Goal: Navigation & Orientation: Find specific page/section

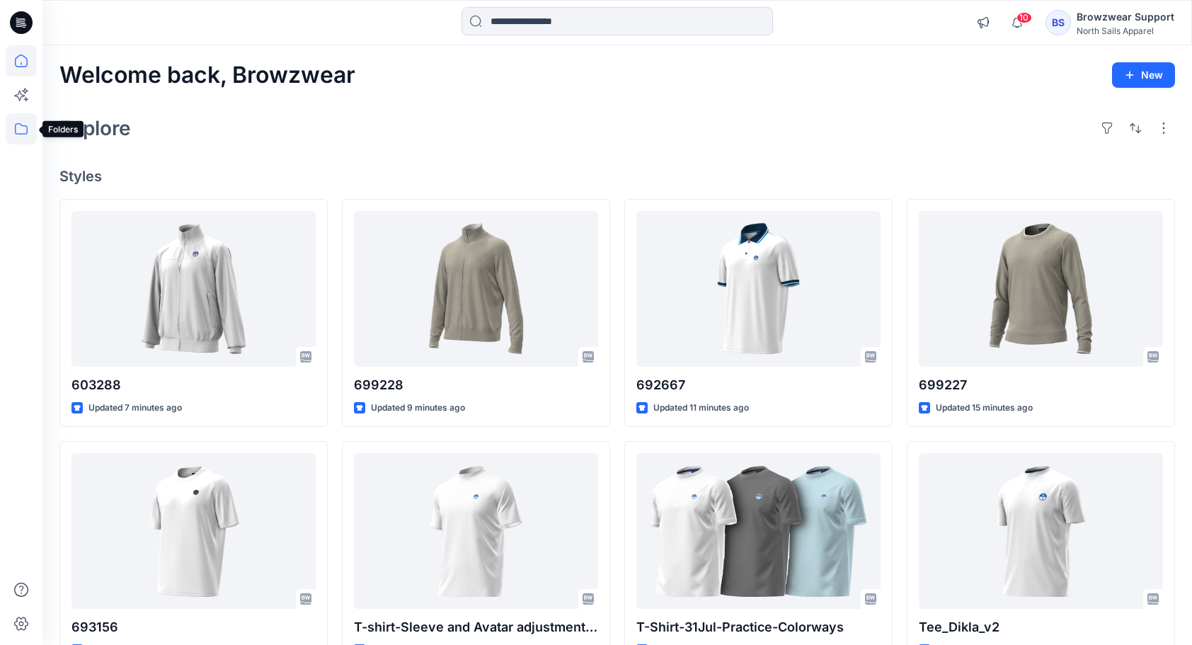
click at [18, 129] on icon at bounding box center [21, 128] width 31 height 31
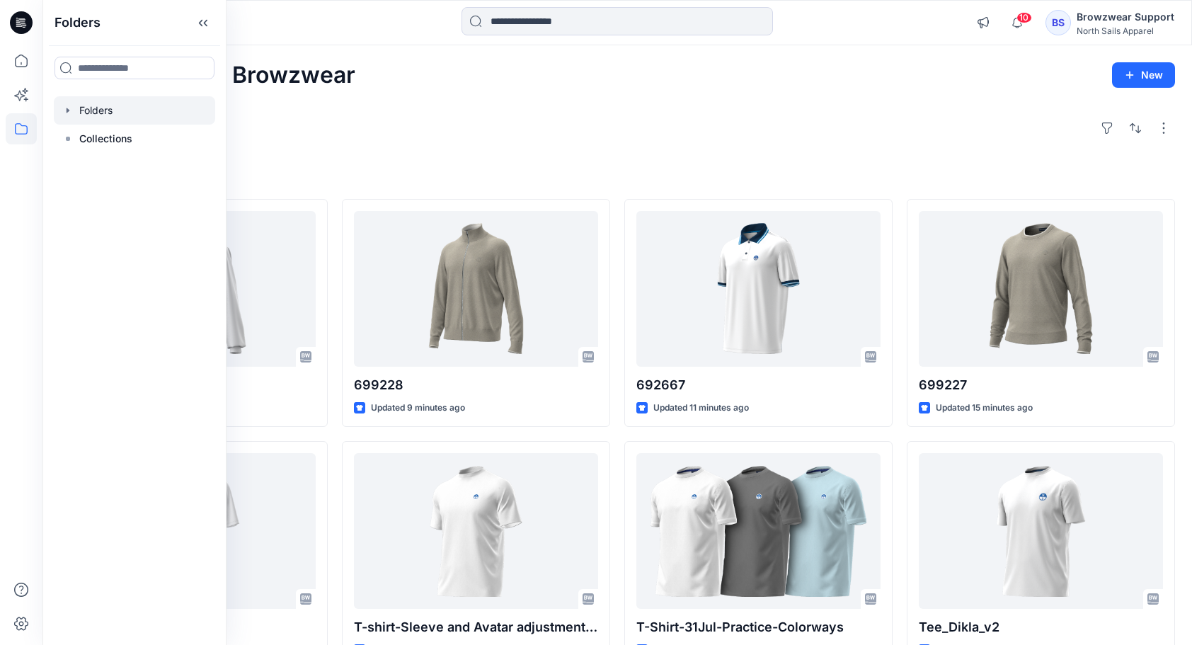
click at [81, 112] on div at bounding box center [134, 110] width 161 height 28
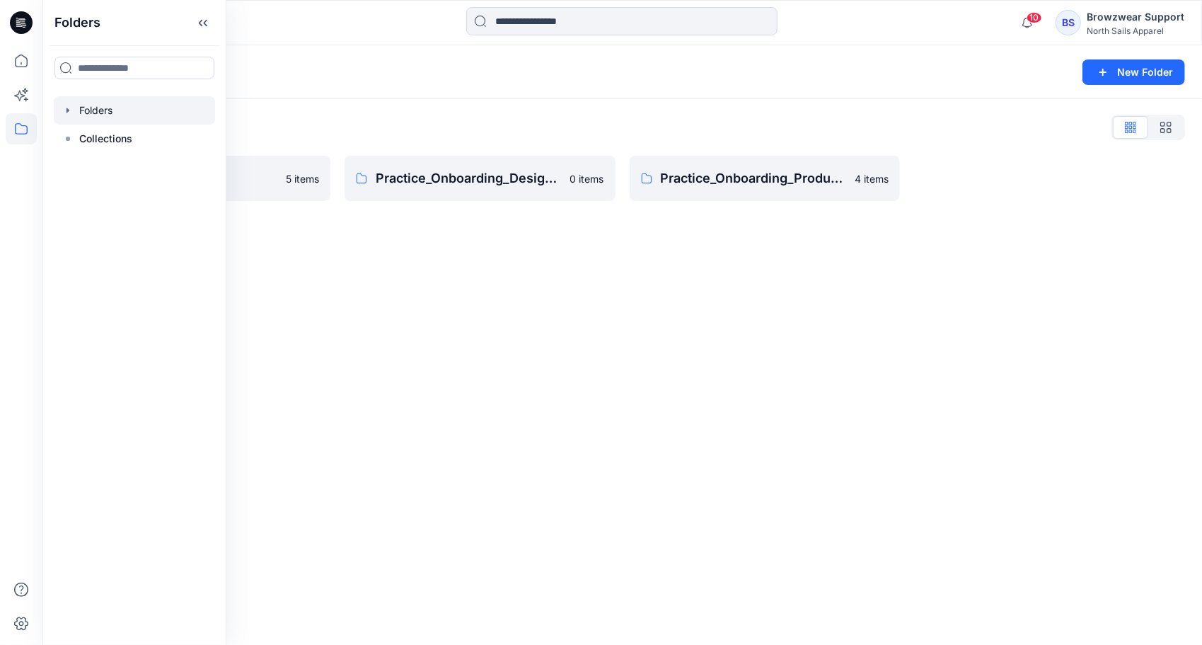
click at [725, 348] on div "Folders New Folder Folders List BW Studio Projects 5 items Practice_Onboarding_…" at bounding box center [622, 344] width 1160 height 599
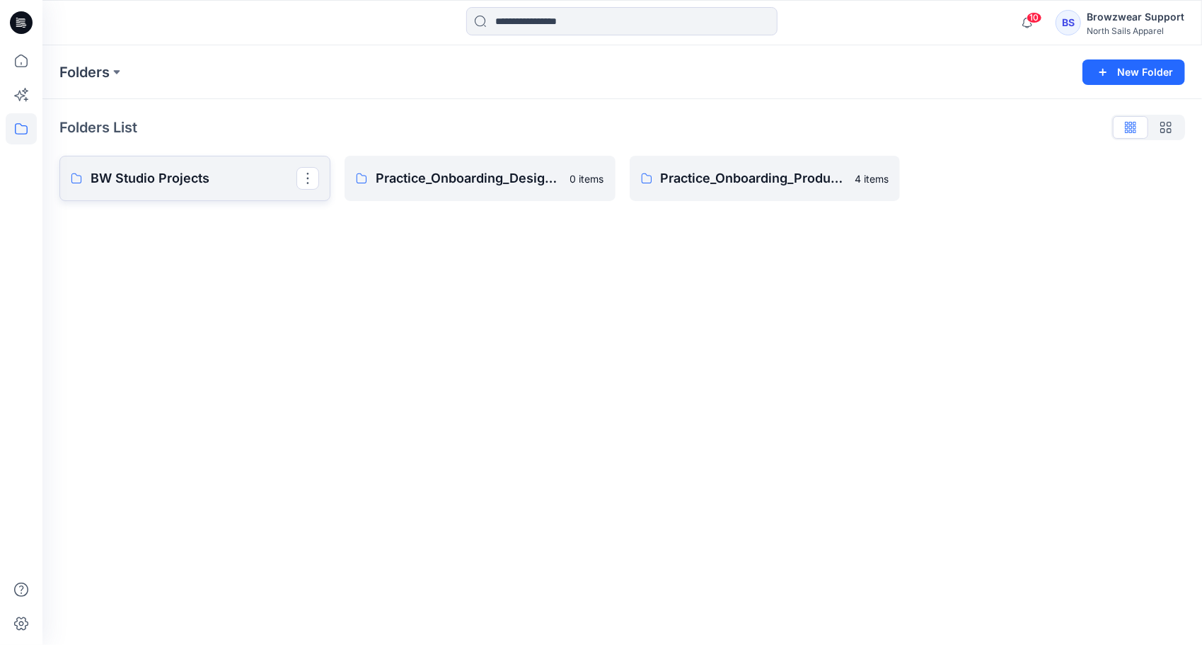
click at [161, 175] on p "BW Studio Projects" at bounding box center [194, 178] width 206 height 20
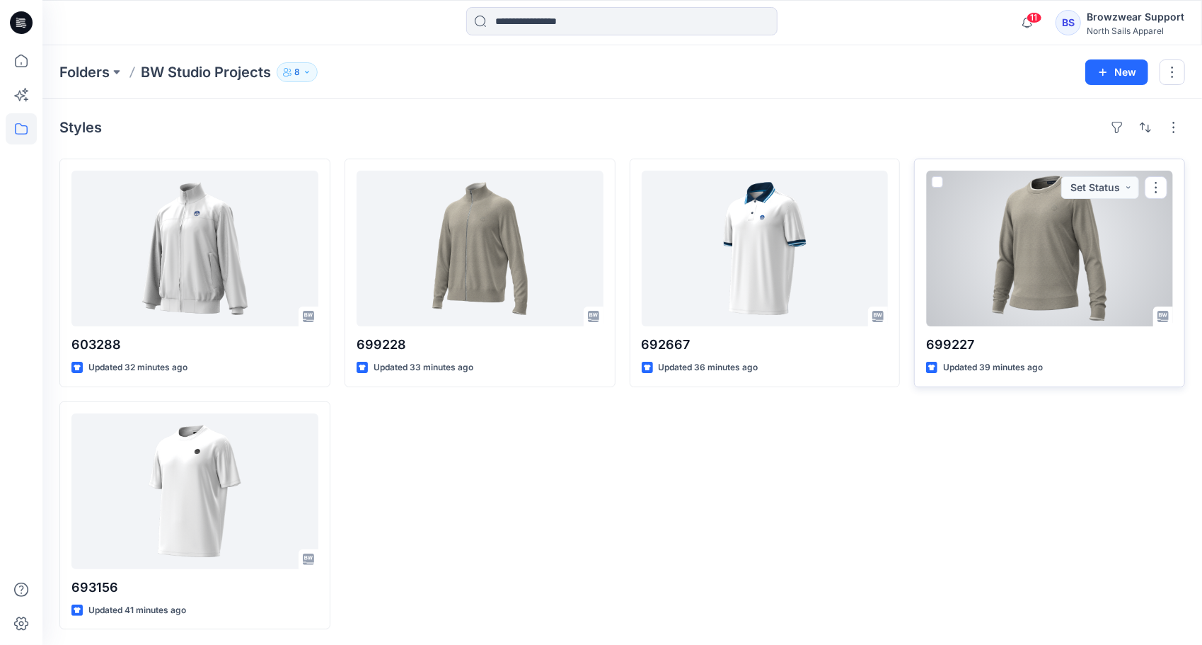
click at [1008, 273] on div at bounding box center [1049, 249] width 247 height 156
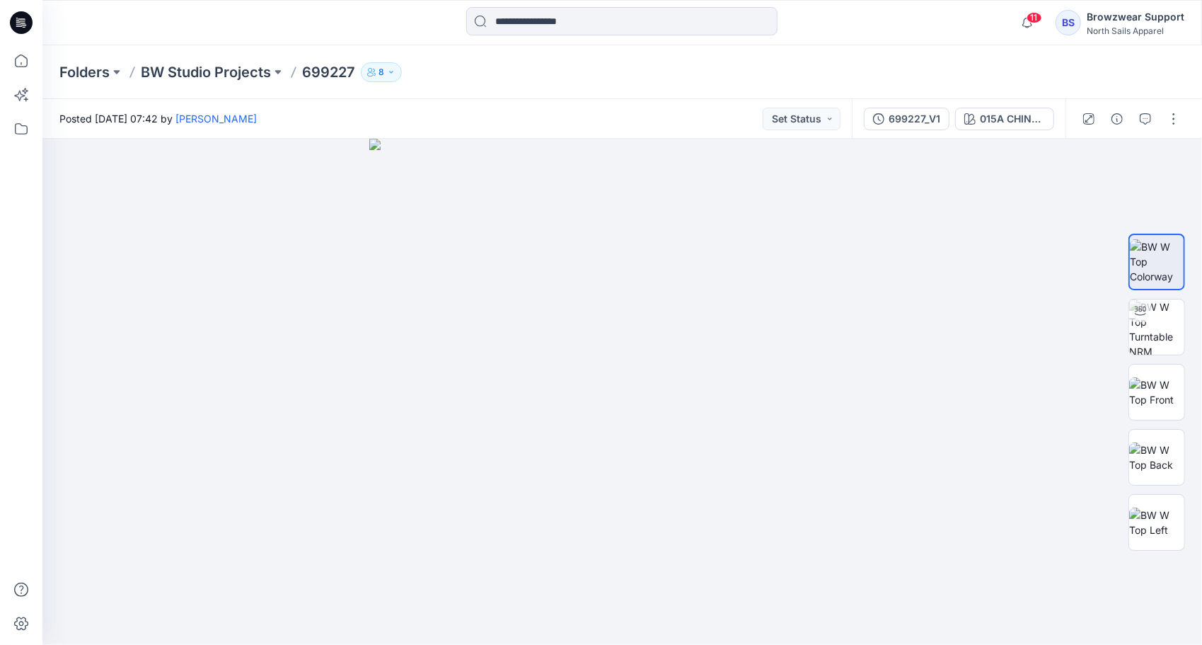
click at [1151, 21] on div "Browzwear Support" at bounding box center [1136, 16] width 98 height 17
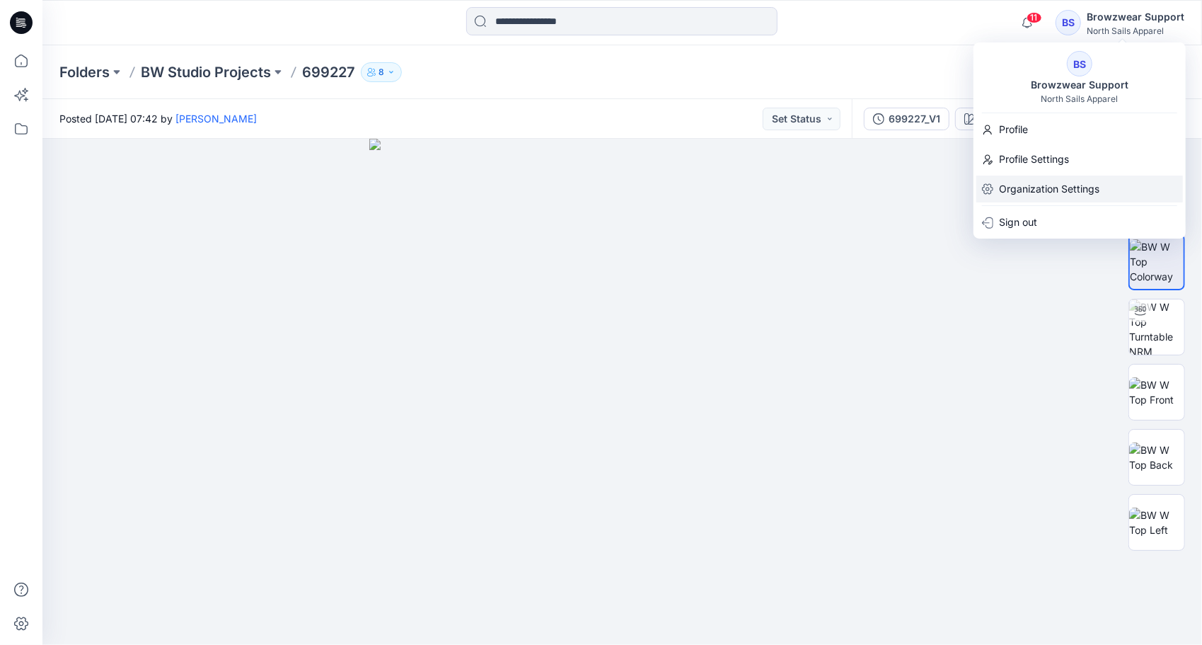
click at [1025, 192] on p "Organization Settings" at bounding box center [1049, 188] width 100 height 27
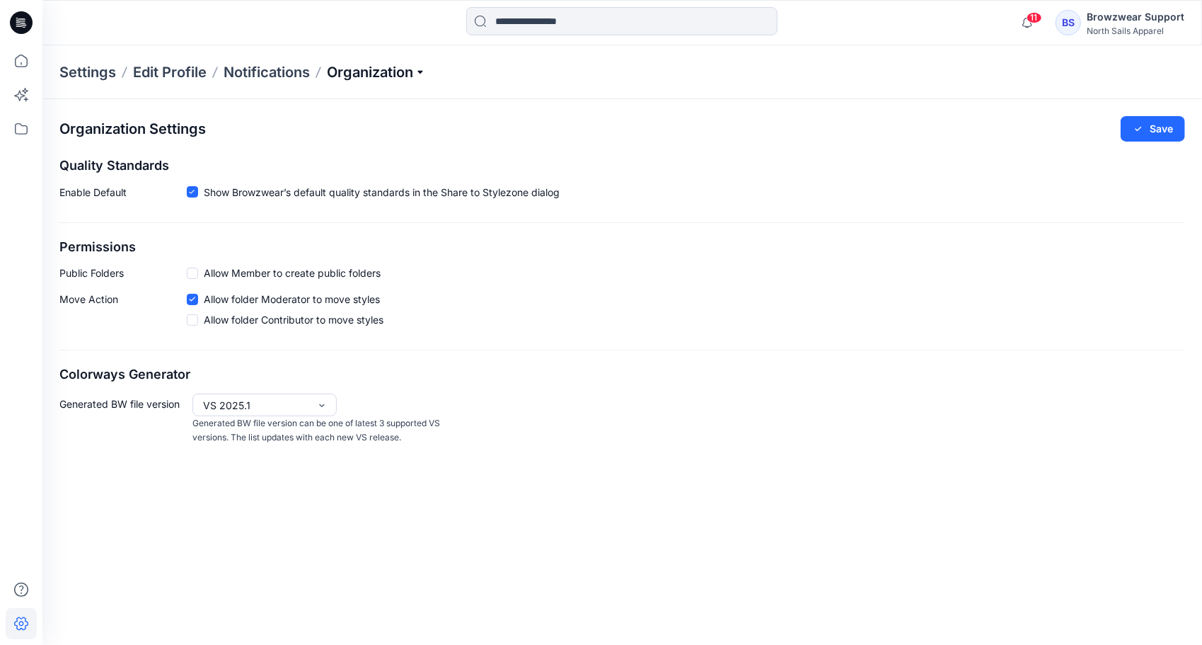
click at [423, 71] on p "Organization" at bounding box center [376, 72] width 99 height 20
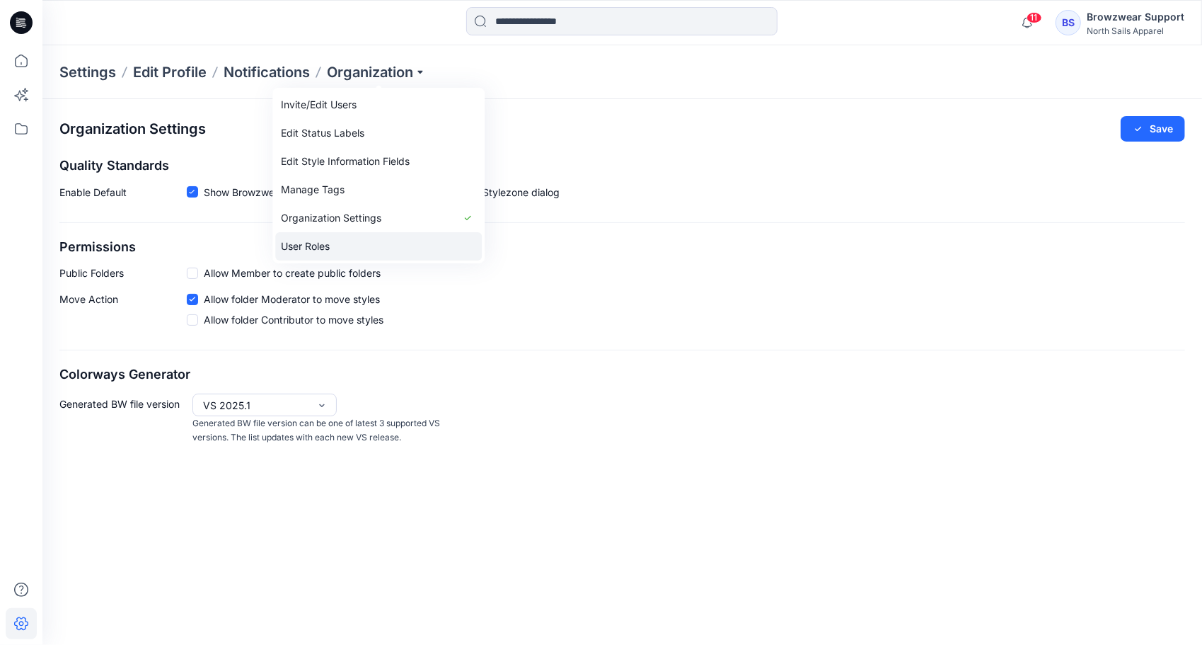
click at [350, 243] on link "User Roles" at bounding box center [378, 246] width 207 height 28
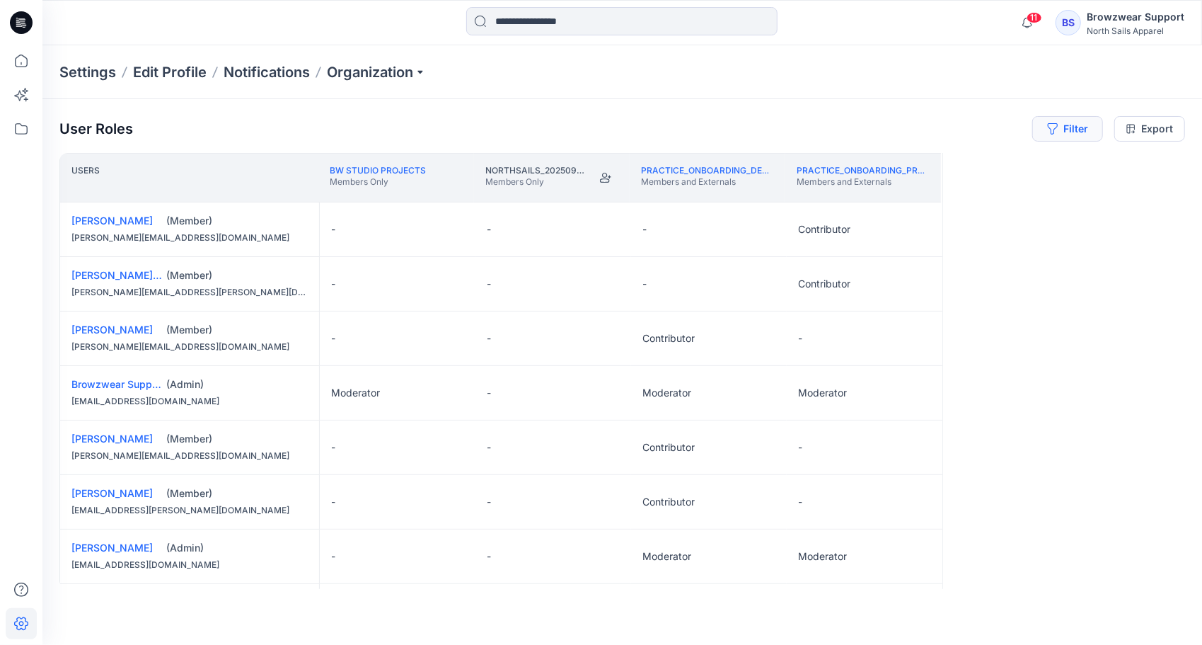
click at [1074, 129] on button "Filter" at bounding box center [1067, 128] width 71 height 25
click at [995, 166] on div at bounding box center [1018, 166] width 146 height 18
type input "*"
click at [23, 123] on icon at bounding box center [21, 128] width 31 height 31
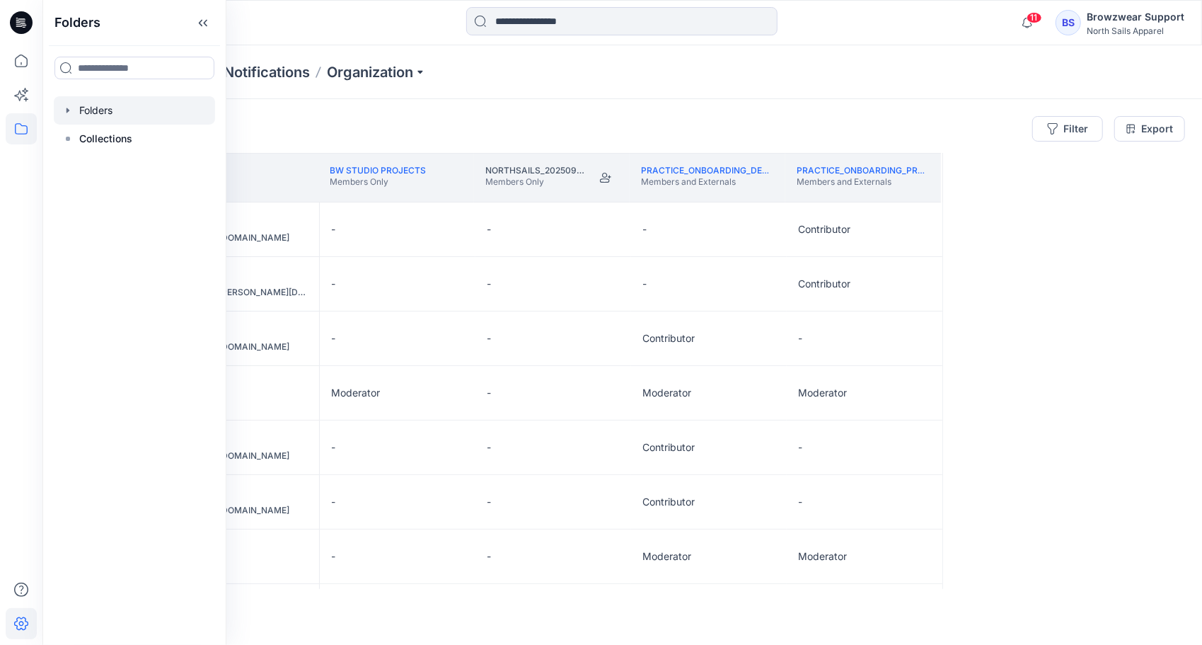
click at [106, 111] on div at bounding box center [134, 110] width 161 height 28
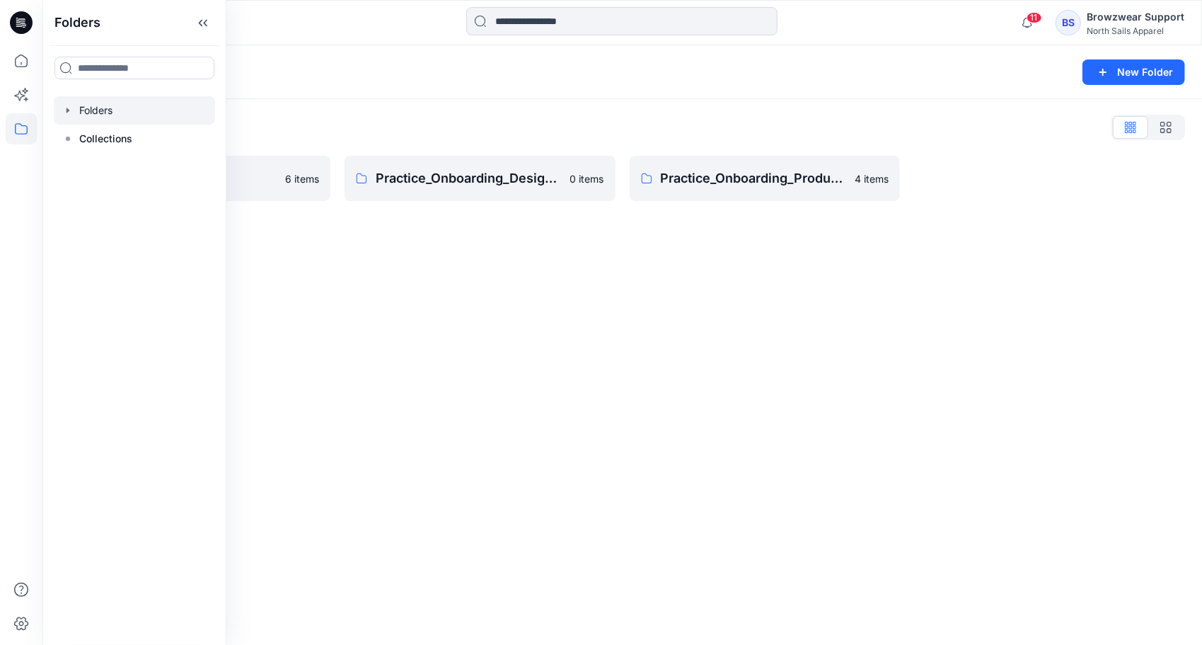
click at [316, 297] on div "Folders New Folder Folders List BW Studio Projects 6 items Practice_Onboarding_…" at bounding box center [622, 344] width 1160 height 599
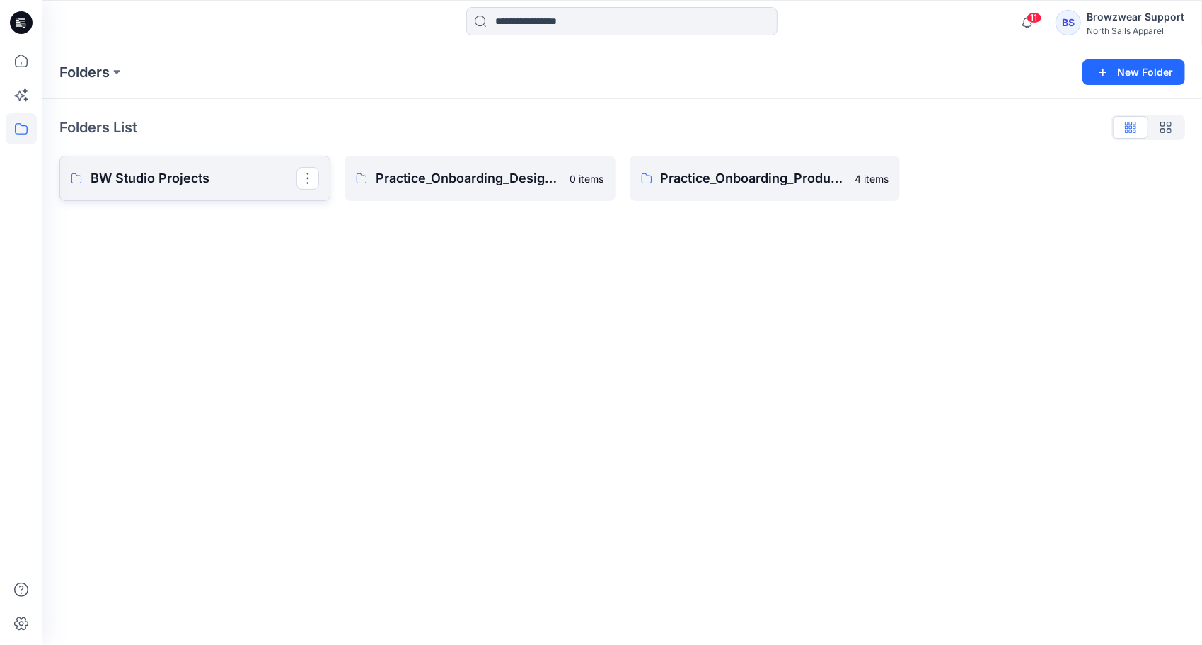
click at [235, 181] on p "BW Studio Projects" at bounding box center [194, 178] width 206 height 20
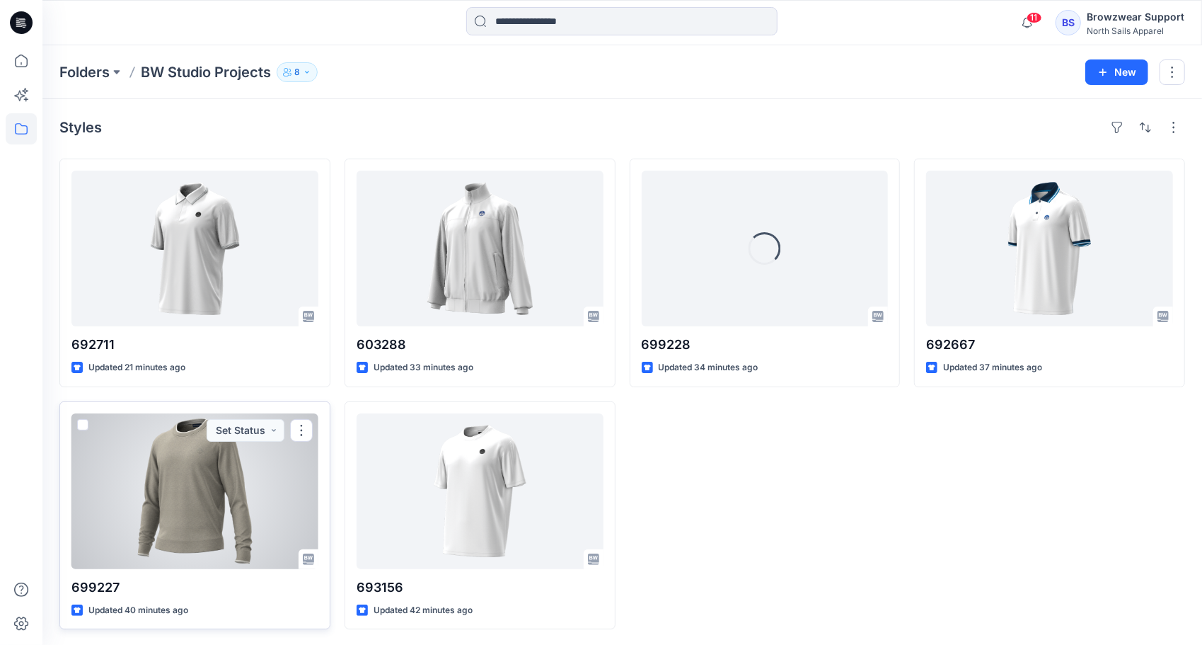
click at [203, 498] on div at bounding box center [194, 491] width 247 height 156
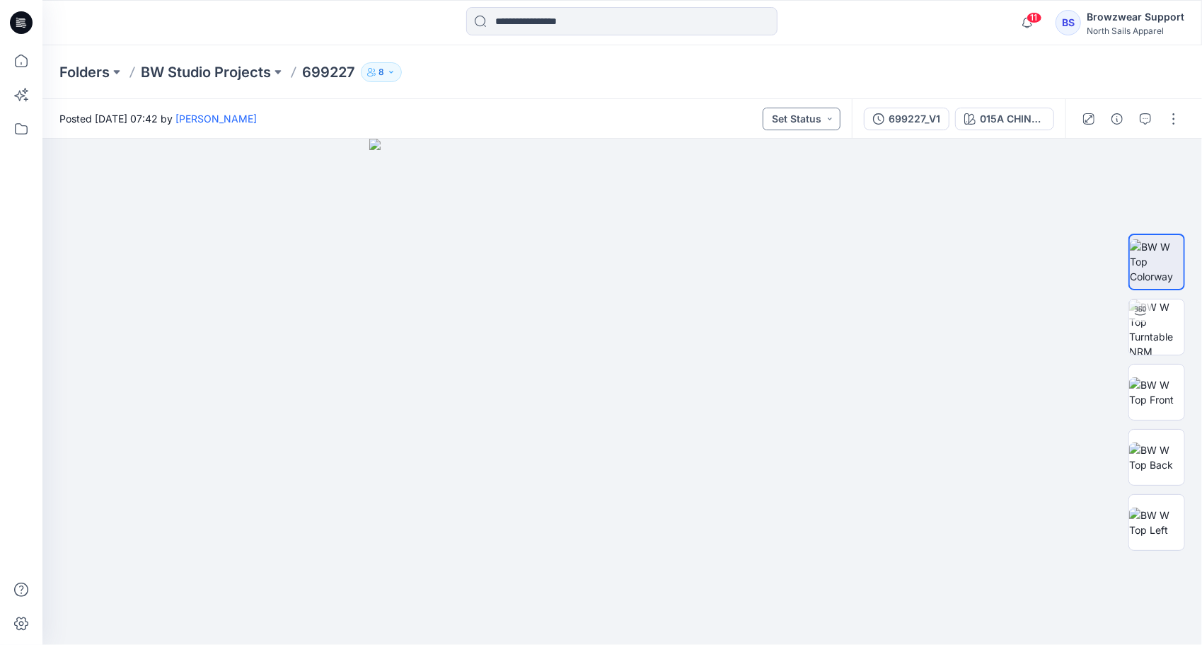
click at [826, 117] on button "Set Status" at bounding box center [802, 119] width 78 height 23
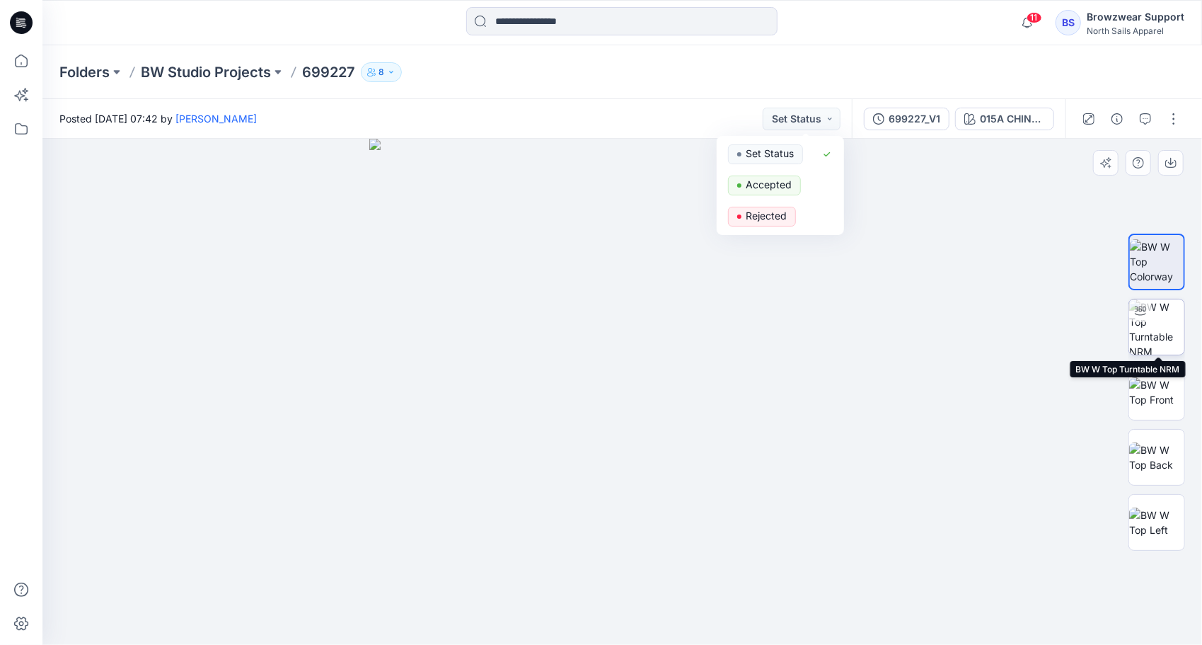
click at [1162, 315] on img at bounding box center [1156, 326] width 55 height 55
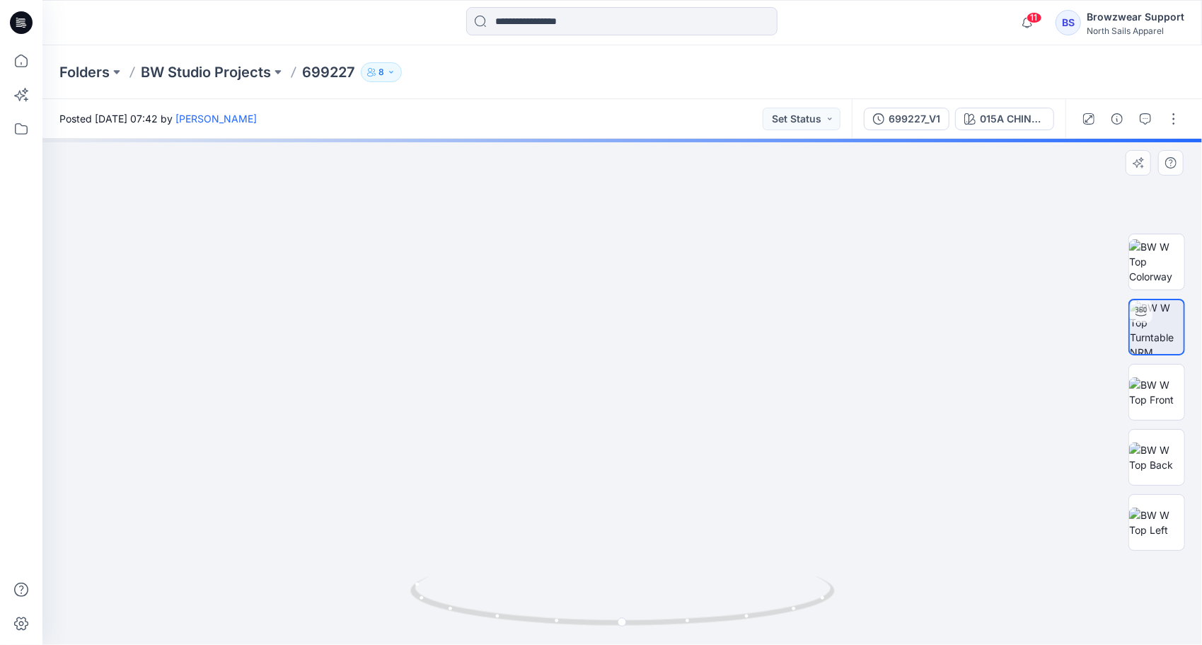
drag, startPoint x: 624, startPoint y: 211, endPoint x: 634, endPoint y: 458, distance: 247.1
click at [634, 458] on img at bounding box center [627, 360] width 1184 height 569
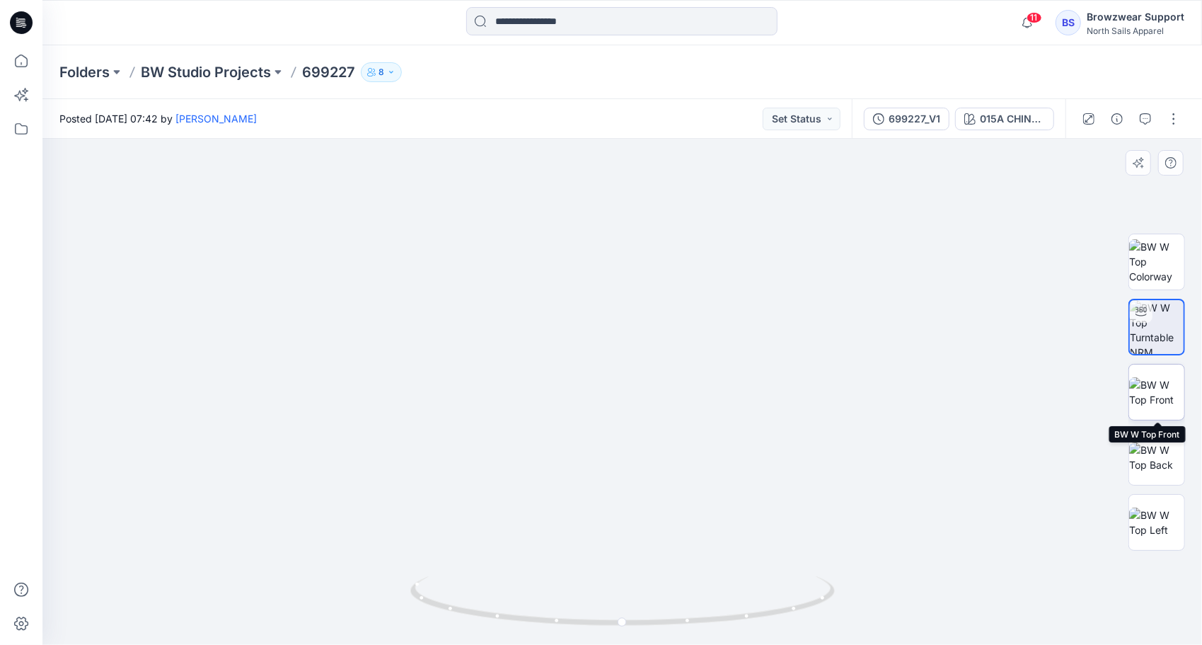
click at [1162, 386] on img at bounding box center [1156, 392] width 55 height 30
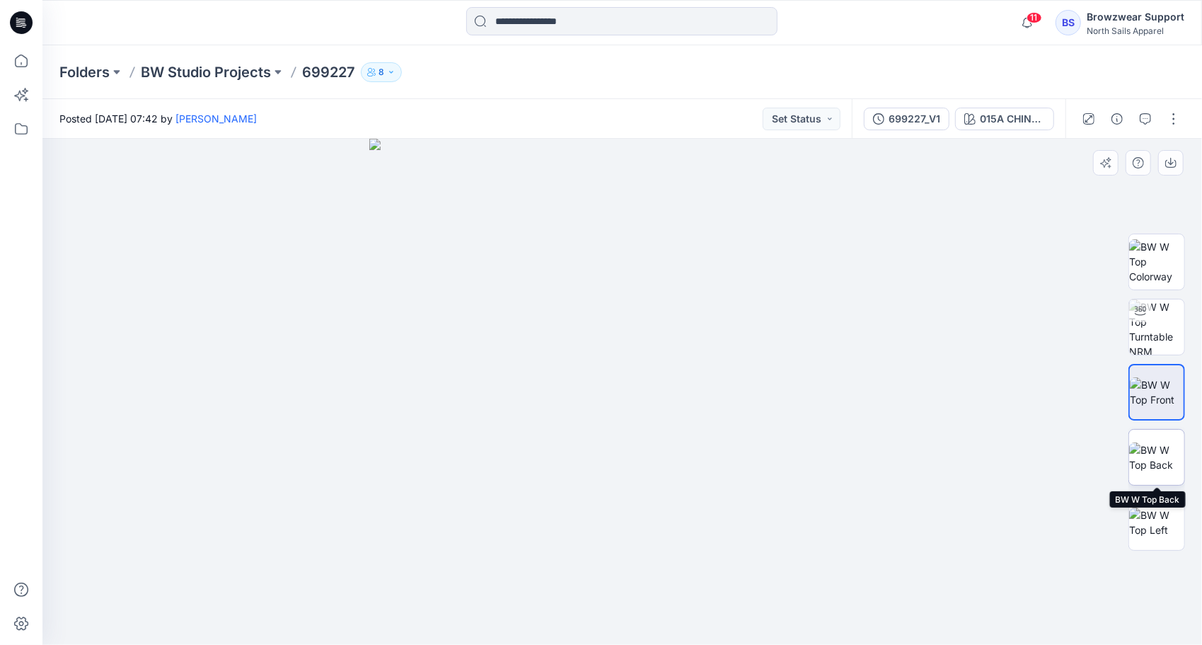
click at [1160, 452] on img at bounding box center [1156, 457] width 55 height 30
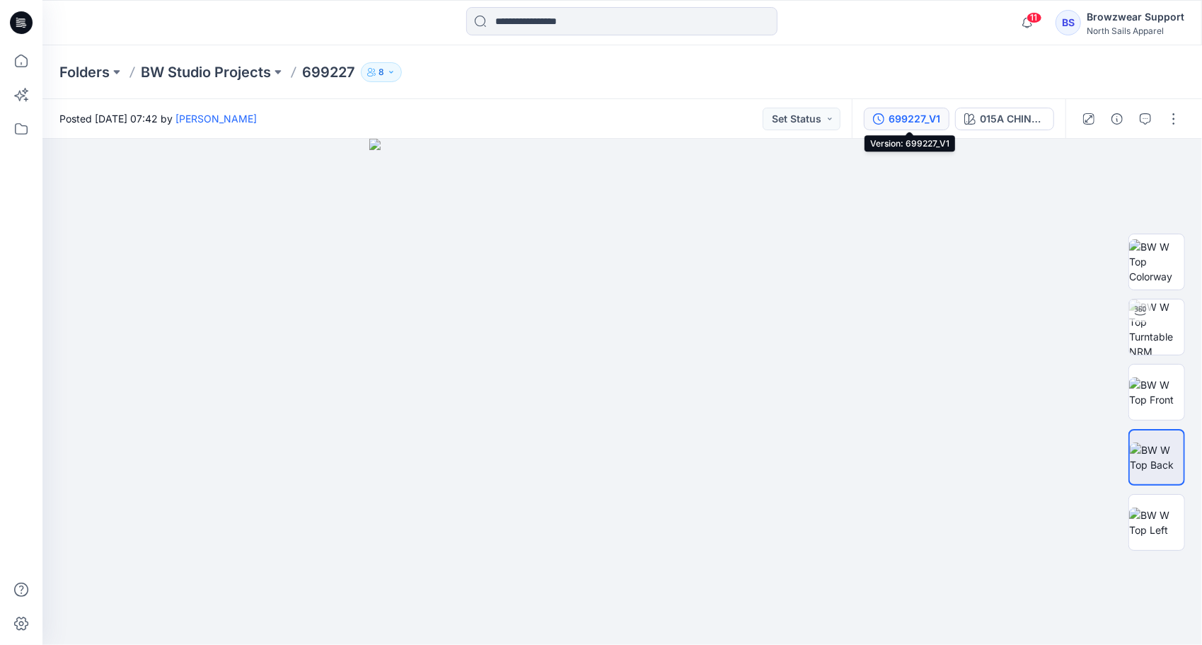
click at [920, 116] on div "699227_V1" at bounding box center [915, 119] width 52 height 16
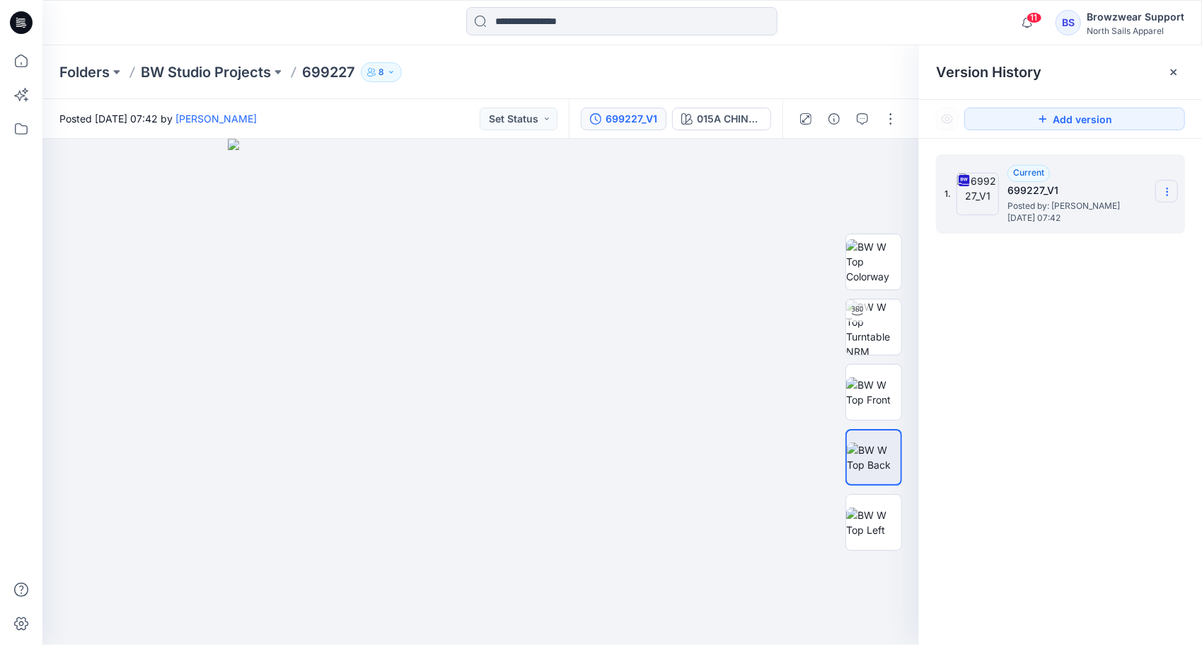
click at [1169, 193] on icon at bounding box center [1167, 191] width 11 height 11
click at [974, 316] on div "1. Current 699227_V1 Posted by: [PERSON_NAME] [DATE] 07:42 Download Source BW F…" at bounding box center [1060, 402] width 283 height 526
click at [879, 387] on img at bounding box center [873, 392] width 55 height 30
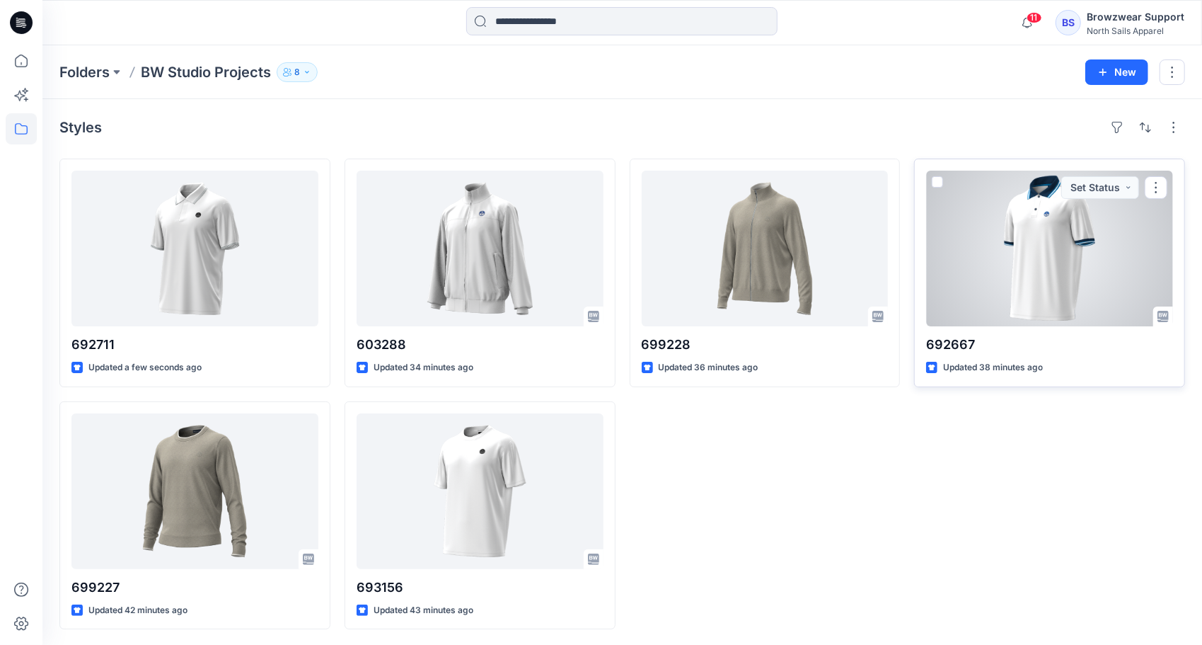
click at [1035, 252] on div at bounding box center [1049, 249] width 247 height 156
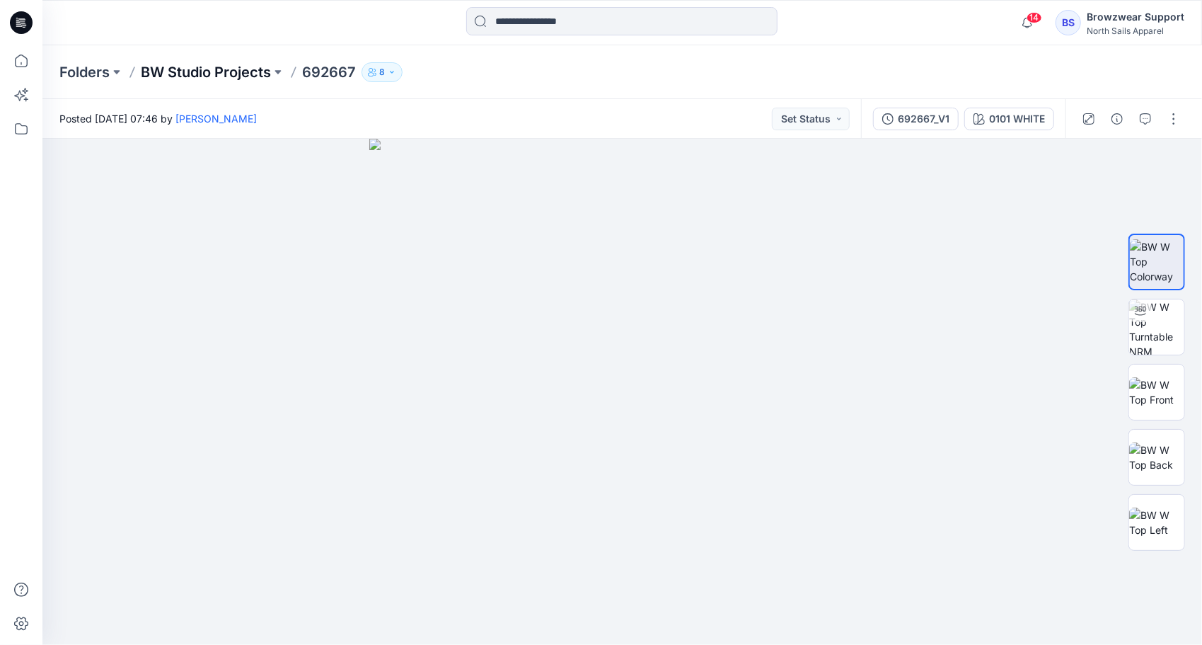
click at [225, 71] on p "BW Studio Projects" at bounding box center [206, 72] width 130 height 20
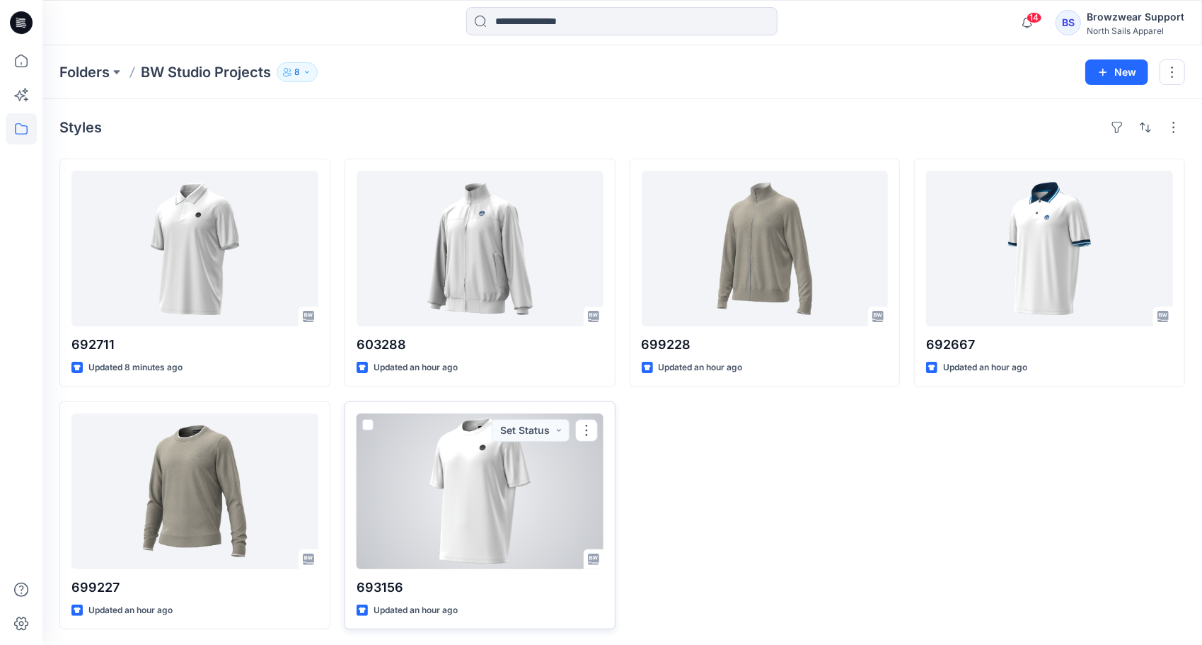
click at [526, 503] on div at bounding box center [480, 491] width 247 height 156
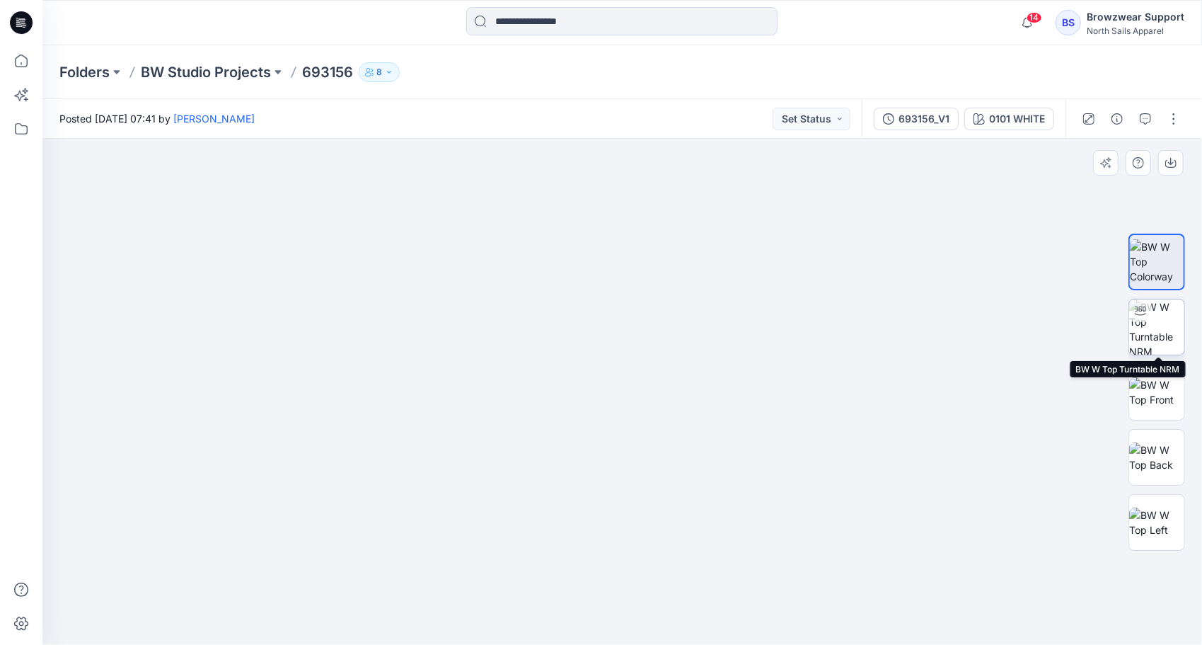
click at [1171, 330] on img at bounding box center [1156, 326] width 55 height 55
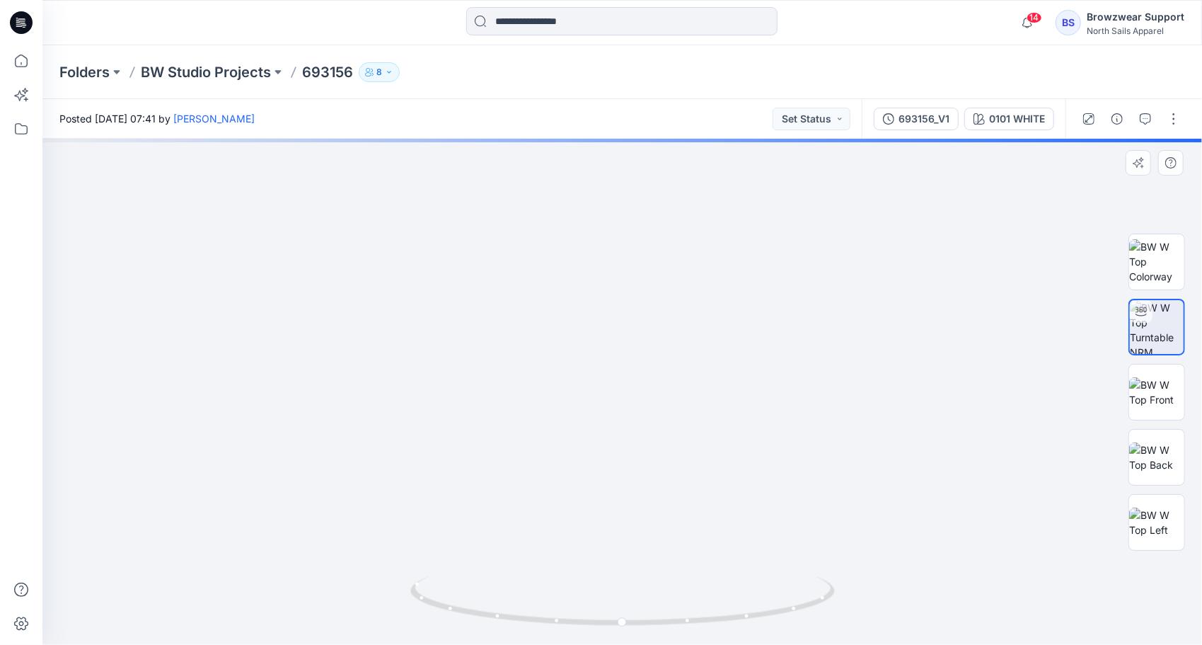
drag, startPoint x: 596, startPoint y: 286, endPoint x: 624, endPoint y: 531, distance: 246.5
click at [626, 557] on img at bounding box center [653, 260] width 1591 height 769
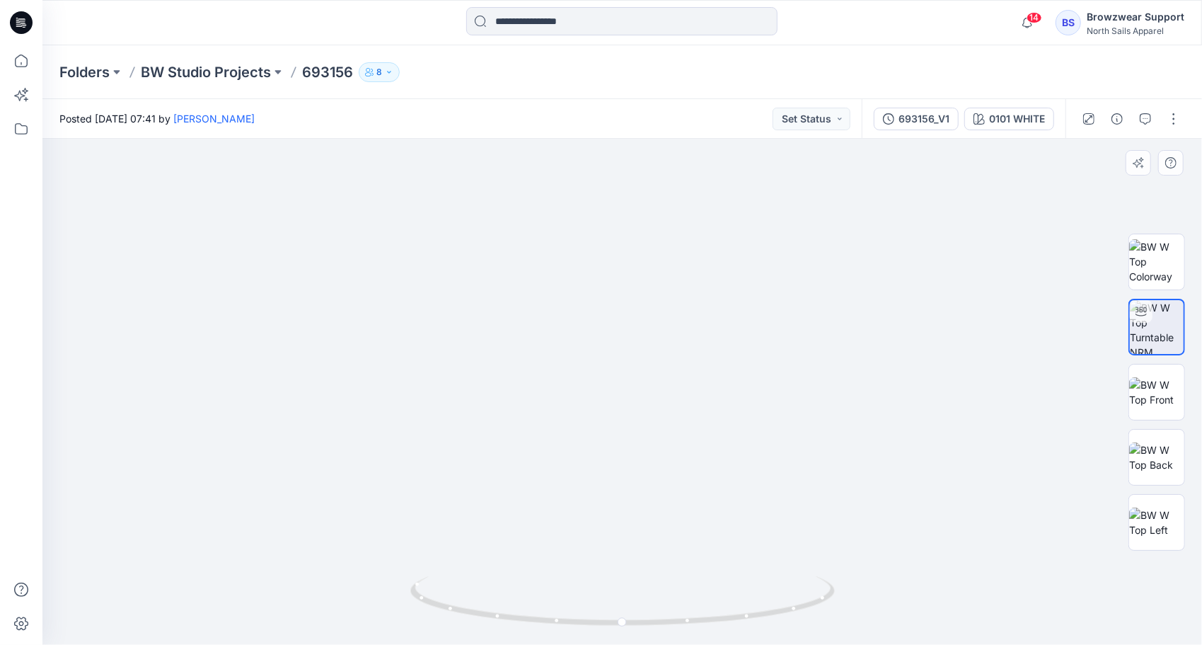
drag, startPoint x: 606, startPoint y: 290, endPoint x: 632, endPoint y: 356, distance: 70.8
click at [632, 356] on img at bounding box center [683, 305] width 1591 height 679
drag, startPoint x: 617, startPoint y: 465, endPoint x: 613, endPoint y: 250, distance: 215.1
click at [613, 252] on img at bounding box center [644, 294] width 1320 height 702
drag, startPoint x: 627, startPoint y: 538, endPoint x: 618, endPoint y: 291, distance: 247.1
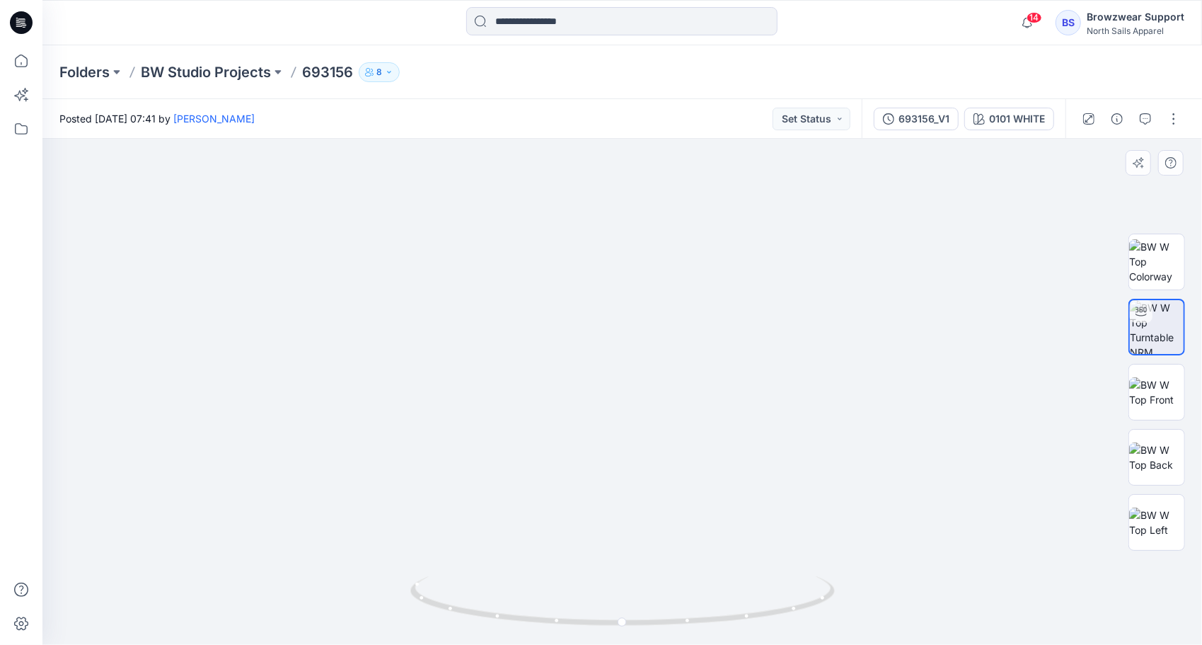
click at [618, 297] on img at bounding box center [635, 102] width 1320 height 1083
drag, startPoint x: 594, startPoint y: 300, endPoint x: 606, endPoint y: 574, distance: 274.1
click at [611, 617] on div at bounding box center [622, 392] width 1160 height 506
drag, startPoint x: 594, startPoint y: 346, endPoint x: 575, endPoint y: 541, distance: 196.2
click at [575, 541] on img at bounding box center [634, 361] width 1320 height 565
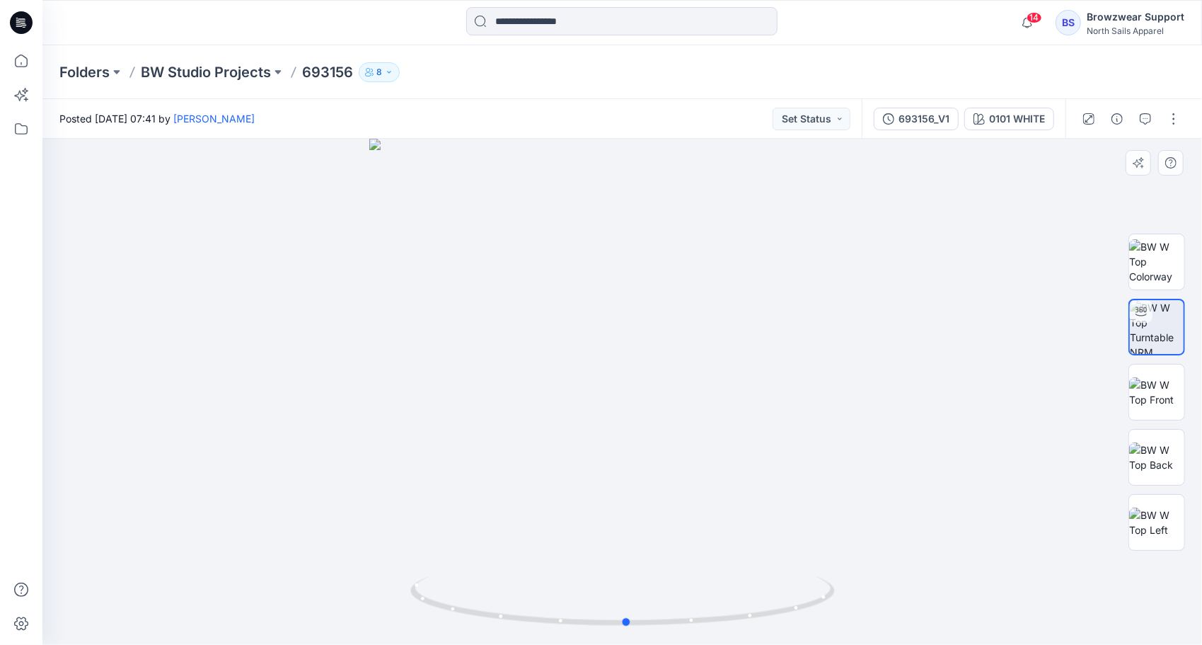
drag, startPoint x: 644, startPoint y: 511, endPoint x: 648, endPoint y: 377, distance: 133.8
click at [648, 377] on div at bounding box center [622, 392] width 1160 height 506
drag, startPoint x: 638, startPoint y: 340, endPoint x: 628, endPoint y: 446, distance: 106.5
click at [628, 446] on div at bounding box center [622, 392] width 1160 height 506
click at [1172, 386] on img at bounding box center [1156, 392] width 55 height 30
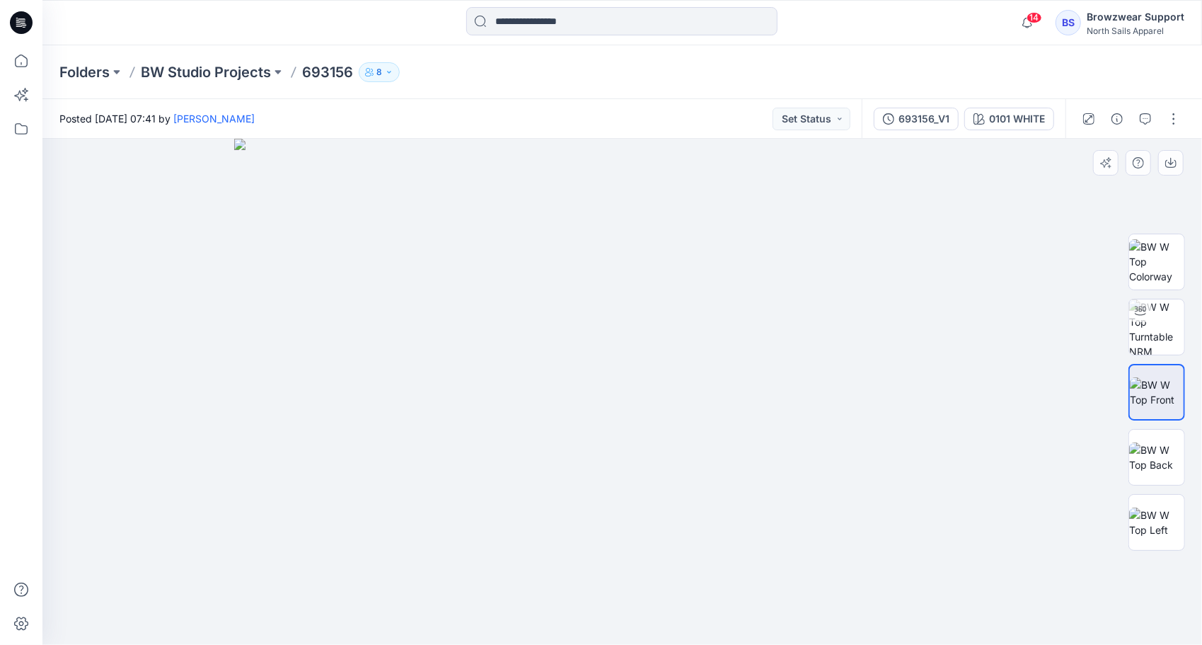
drag, startPoint x: 672, startPoint y: 217, endPoint x: 645, endPoint y: 399, distance: 184.5
click at [645, 399] on img at bounding box center [622, 392] width 776 height 506
click at [1161, 263] on img at bounding box center [1156, 261] width 55 height 45
drag, startPoint x: 664, startPoint y: 211, endPoint x: 664, endPoint y: 311, distance: 99.8
click at [664, 311] on img at bounding box center [622, 374] width 709 height 541
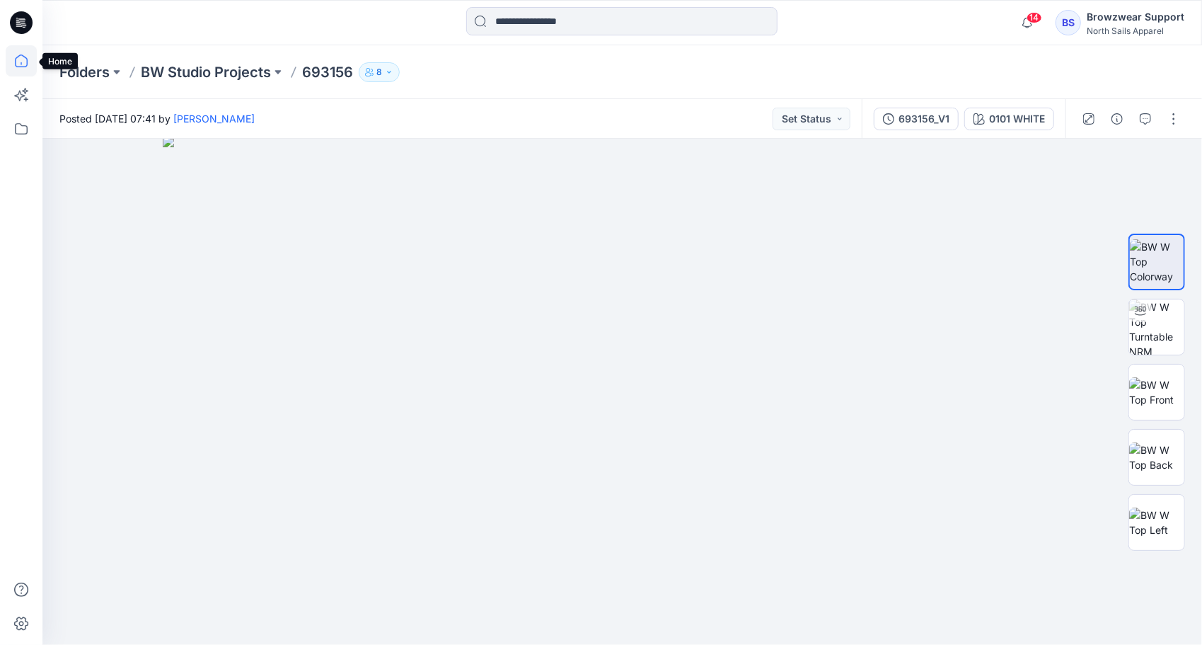
click at [16, 64] on icon at bounding box center [21, 60] width 13 height 13
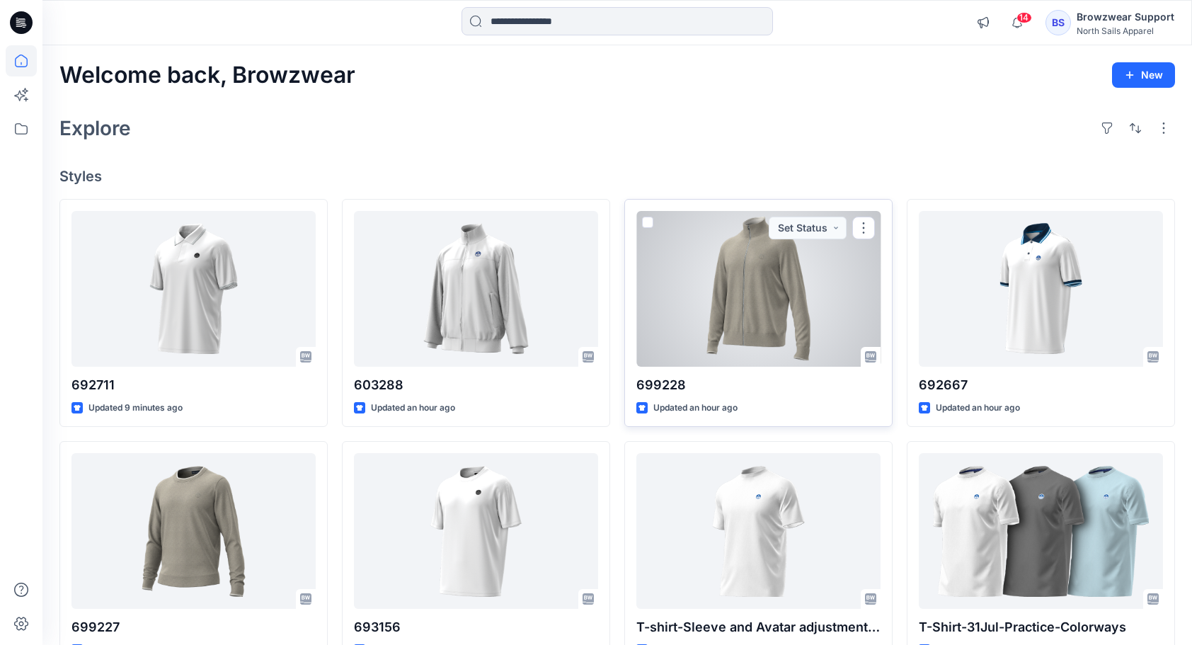
click at [781, 262] on div at bounding box center [758, 289] width 244 height 156
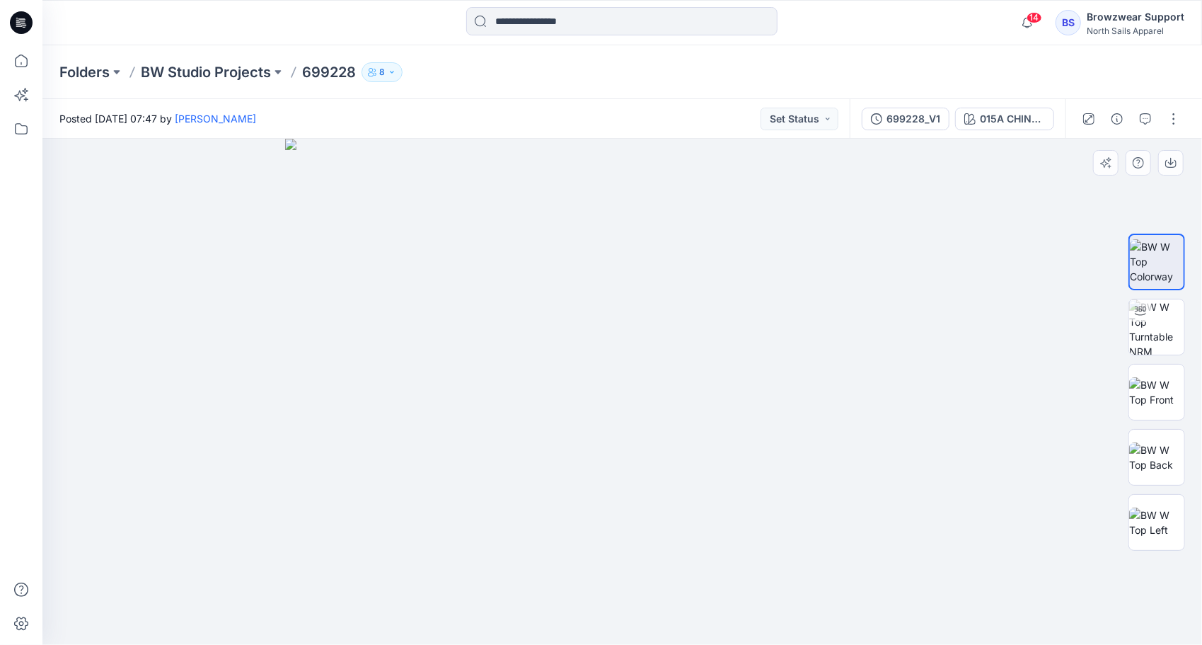
drag, startPoint x: 594, startPoint y: 243, endPoint x: 606, endPoint y: 446, distance: 203.4
click at [606, 446] on img at bounding box center [622, 392] width 675 height 506
click at [1165, 316] on img at bounding box center [1156, 326] width 55 height 55
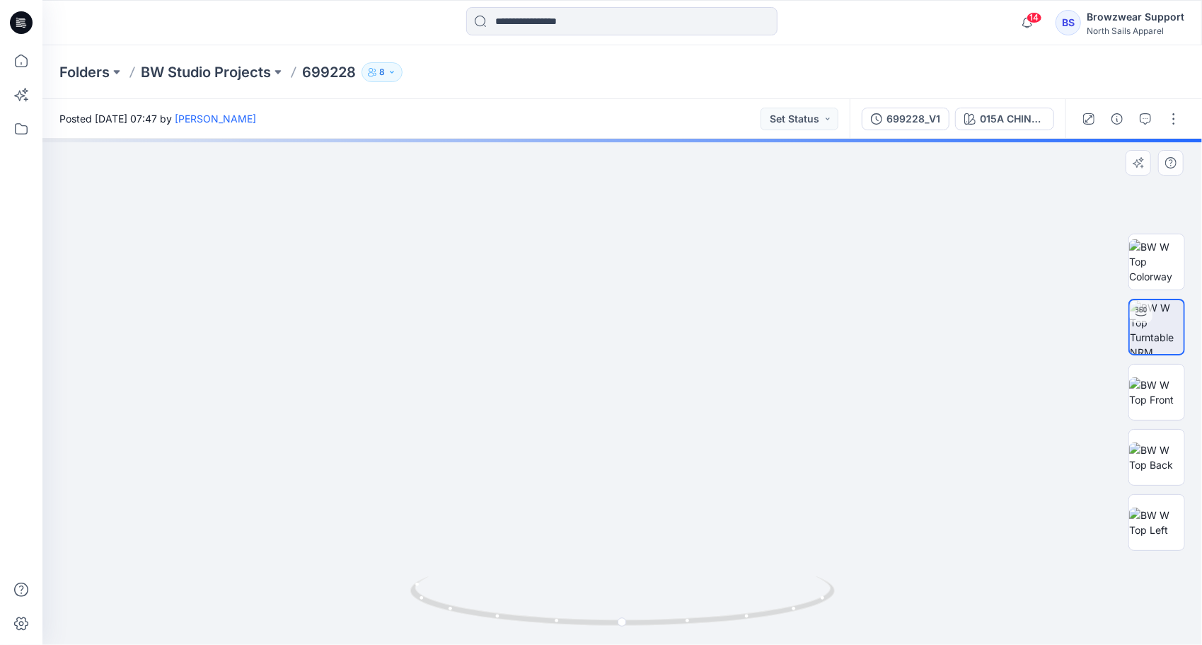
drag, startPoint x: 629, startPoint y: 197, endPoint x: 600, endPoint y: 363, distance: 168.1
click at [651, 487] on img at bounding box center [622, 363] width 1049 height 563
drag, startPoint x: 566, startPoint y: 242, endPoint x: 580, endPoint y: 301, distance: 60.2
click at [580, 301] on img at bounding box center [622, 392] width 1049 height 506
